Goal: Task Accomplishment & Management: Use online tool/utility

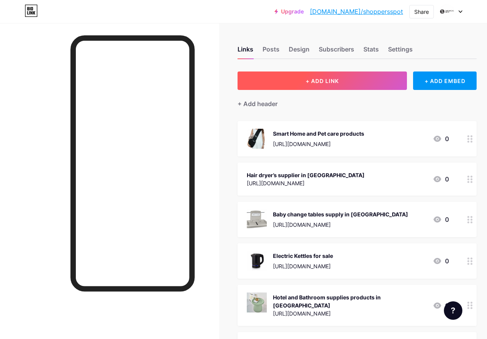
click at [325, 78] on span "+ ADD LINK" at bounding box center [322, 81] width 33 height 7
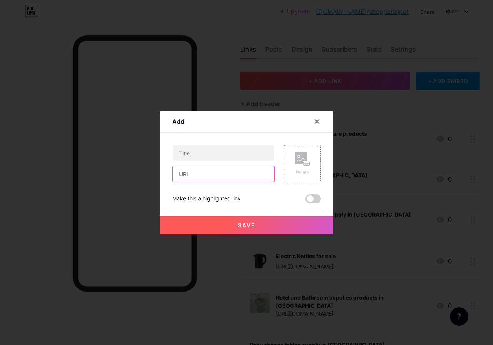
click at [188, 172] on input "text" at bounding box center [223, 173] width 102 height 15
click at [182, 161] on div at bounding box center [223, 163] width 102 height 37
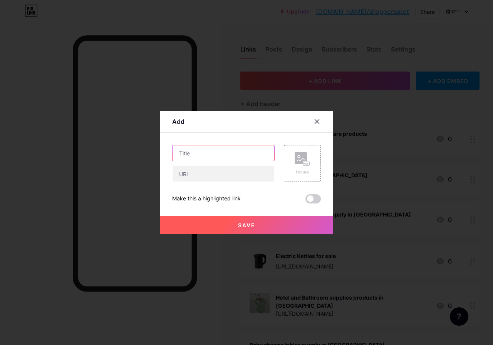
click at [178, 154] on input "text" at bounding box center [223, 152] width 102 height 15
paste input "Baby change tables supply in [GEOGRAPHIC_DATA]"
type input "Baby change tables supply in [GEOGRAPHIC_DATA]"
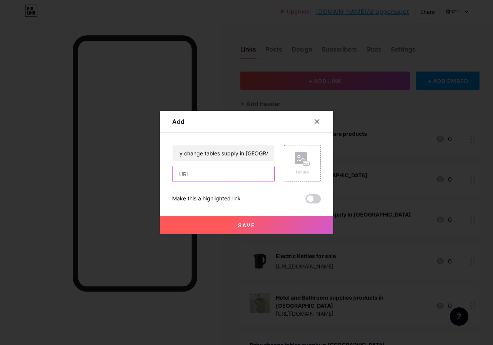
click at [192, 177] on input "text" at bounding box center [223, 173] width 102 height 15
paste input "[URL][DOMAIN_NAME]"
type input "[URL][DOMAIN_NAME]"
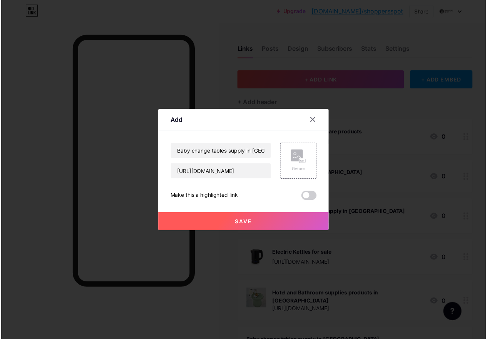
scroll to position [0, 0]
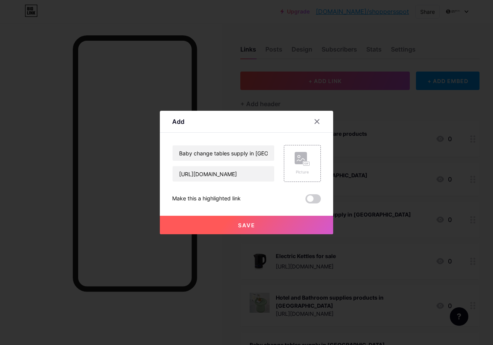
click at [261, 224] on button "Save" at bounding box center [246, 225] width 173 height 18
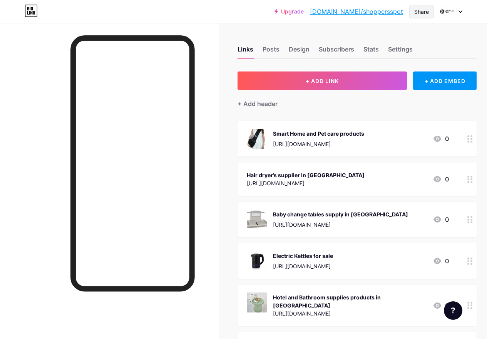
click at [427, 17] on div "Share" at bounding box center [421, 11] width 25 height 13
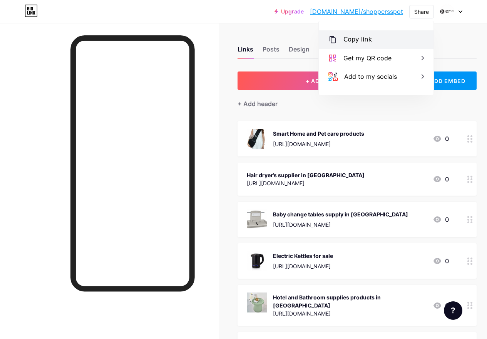
click at [361, 38] on div "Copy link" at bounding box center [357, 39] width 28 height 9
